Goal: Use online tool/utility

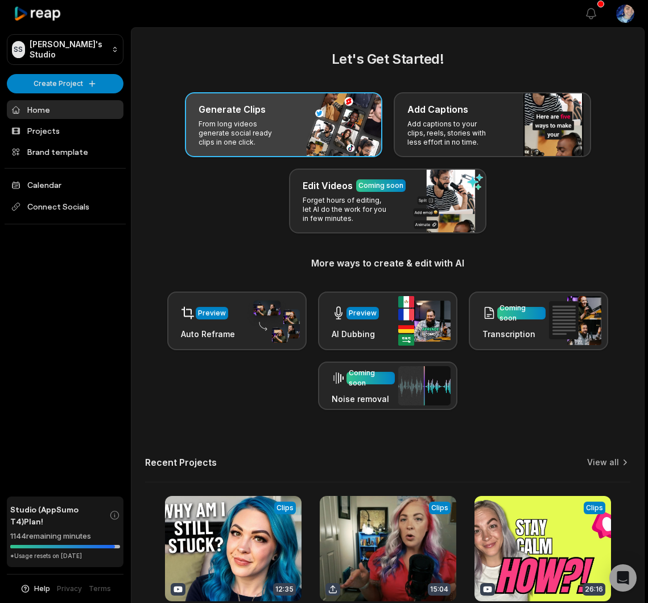
click at [274, 129] on p "From long videos generate social ready clips in one click." at bounding box center [243, 132] width 88 height 27
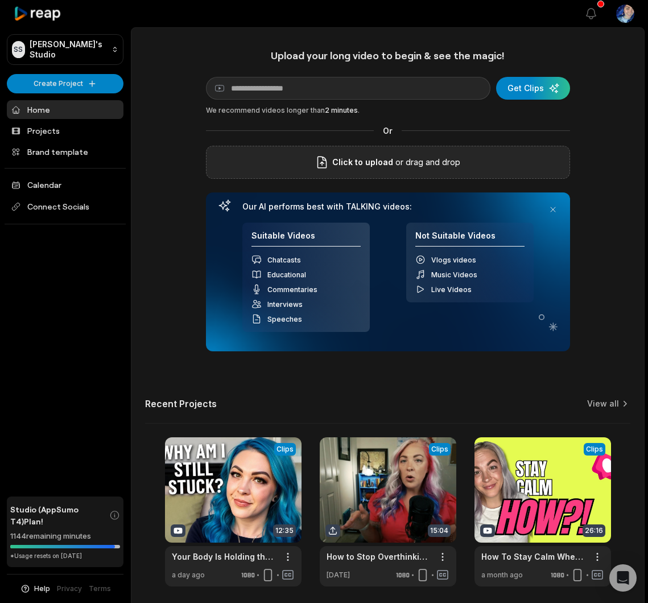
click at [406, 162] on p "or drag and drop" at bounding box center [426, 162] width 67 height 14
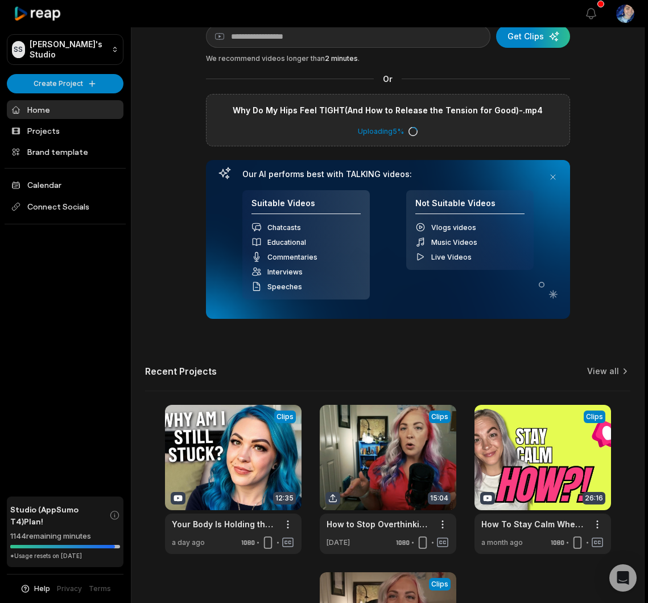
scroll to position [57, 0]
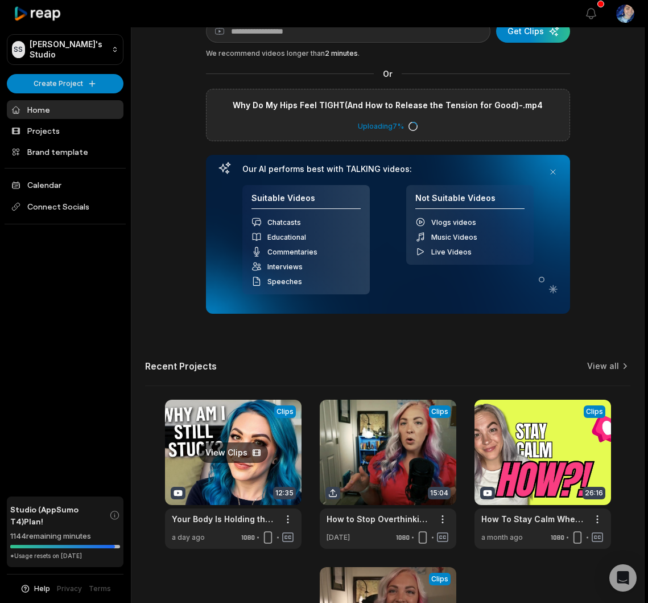
click at [256, 447] on link at bounding box center [233, 473] width 137 height 149
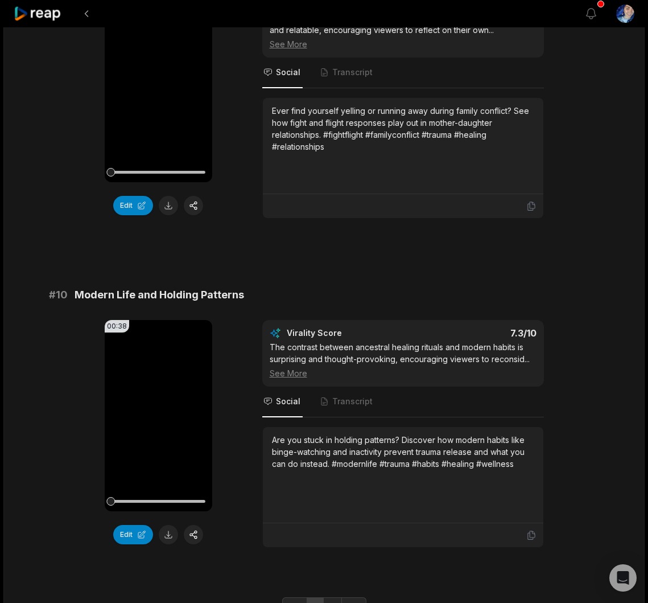
scroll to position [2872, 0]
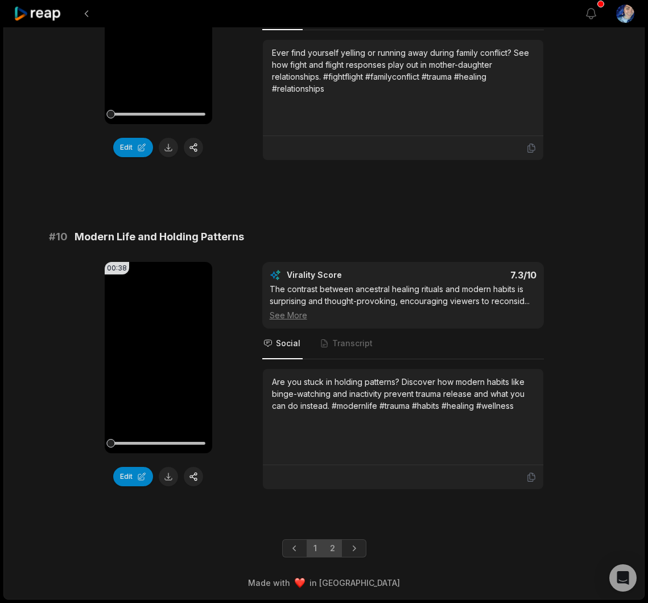
click at [335, 549] on link "2" at bounding box center [332, 548] width 19 height 18
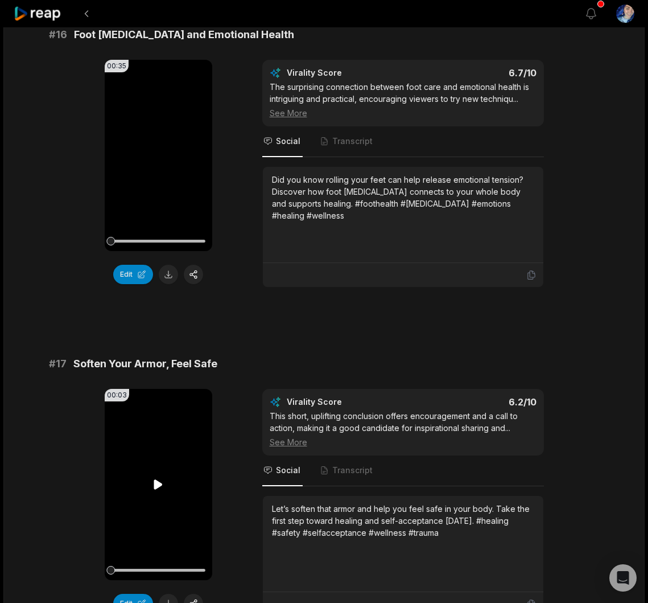
scroll to position [1709, 0]
